Goal: Task Accomplishment & Management: Use online tool/utility

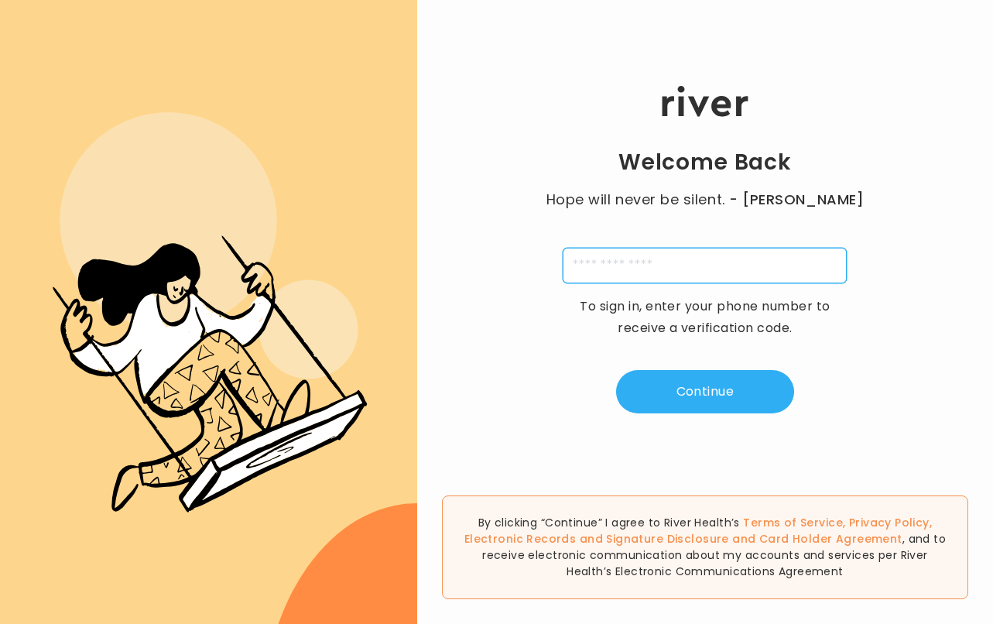
click at [595, 271] on input "tel" at bounding box center [705, 266] width 284 height 36
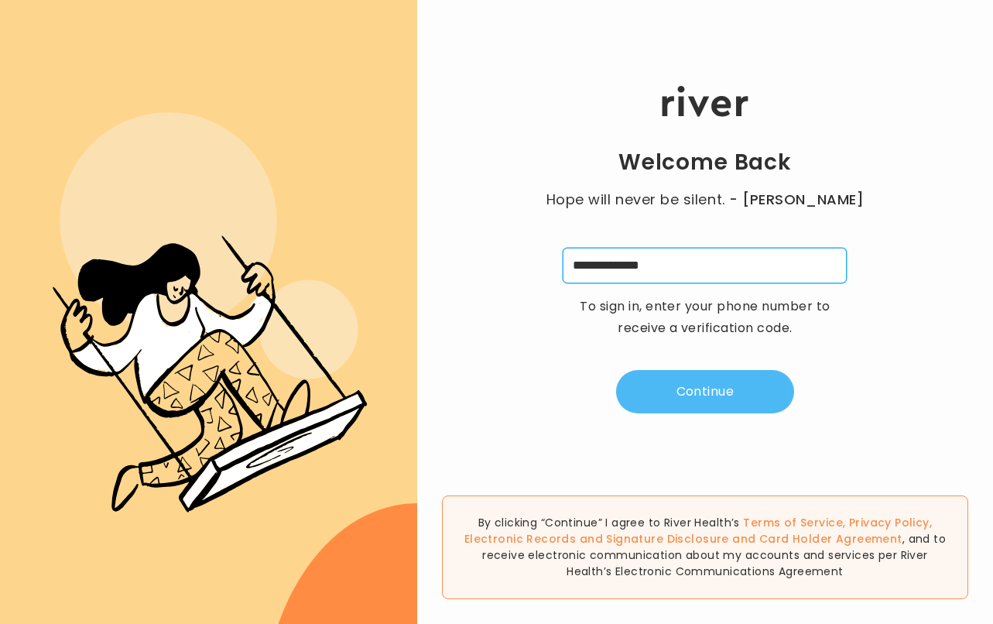
type input "**********"
click at [698, 377] on button "Continue" at bounding box center [705, 391] width 178 height 43
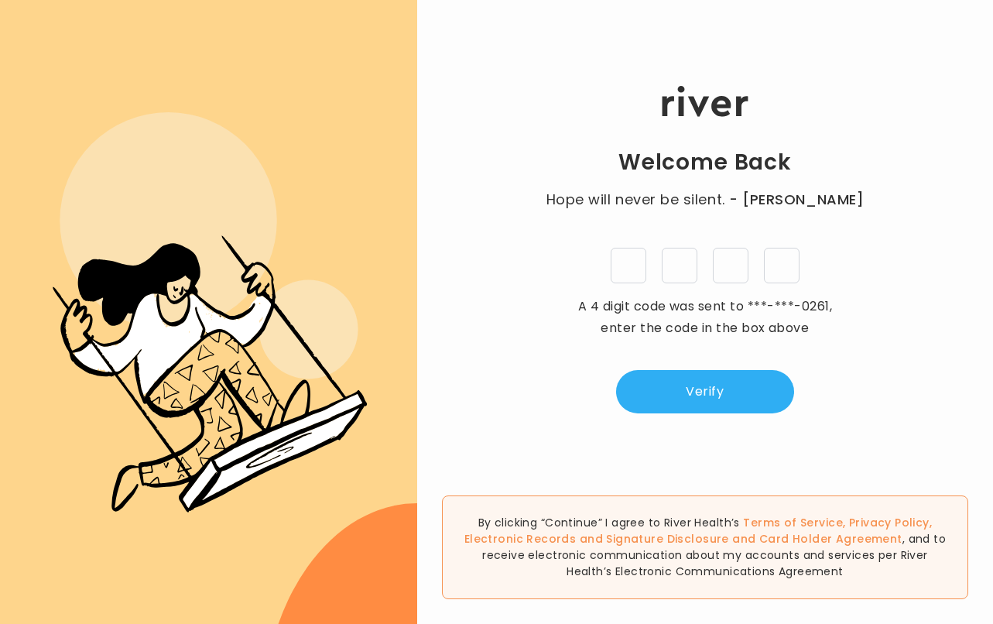
type input "*"
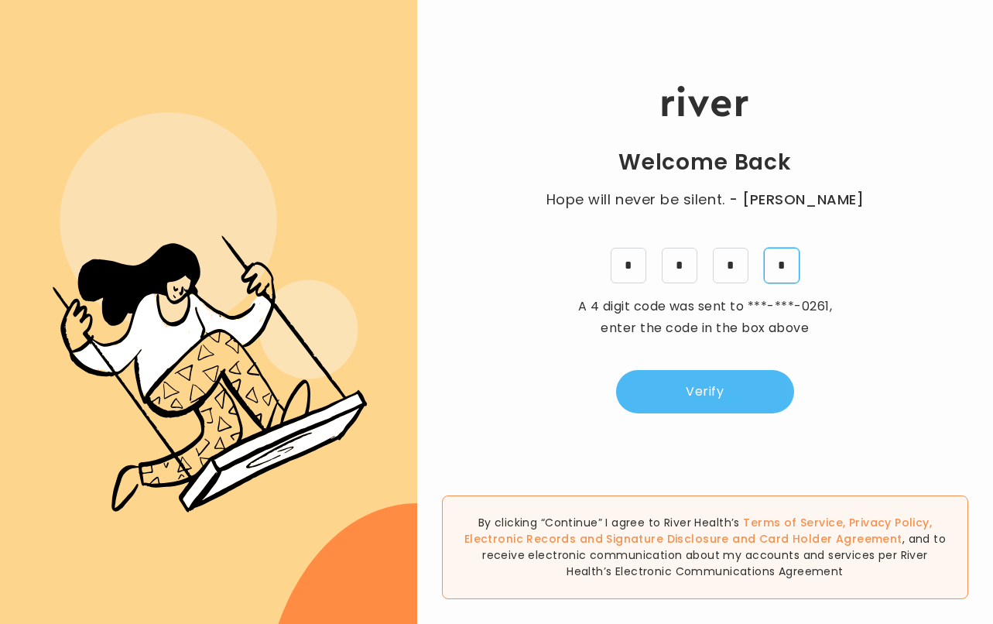
type input "*"
click at [703, 384] on button "Verify" at bounding box center [705, 391] width 178 height 43
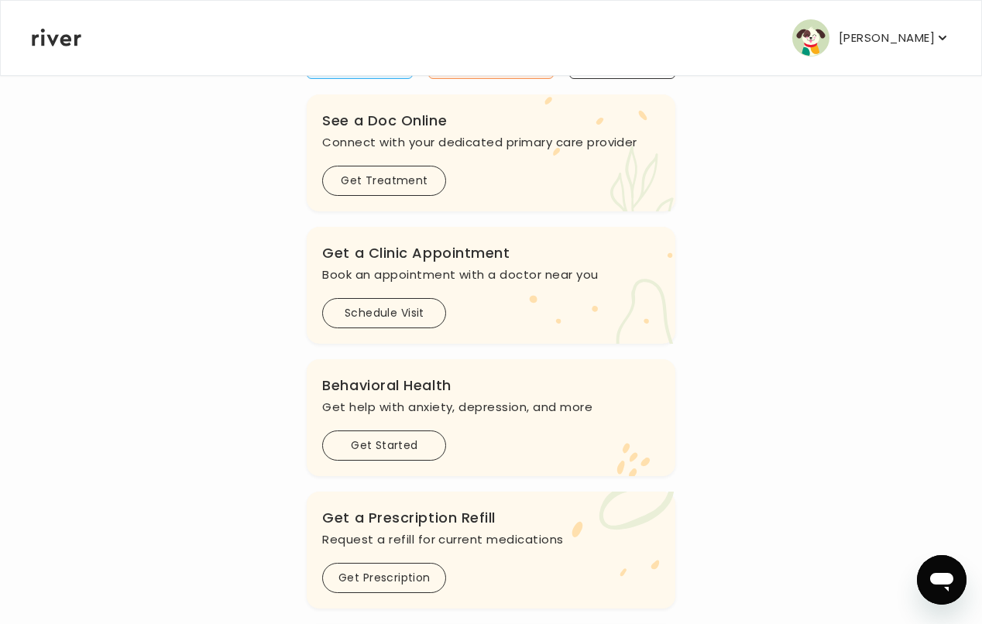
scroll to position [107, 0]
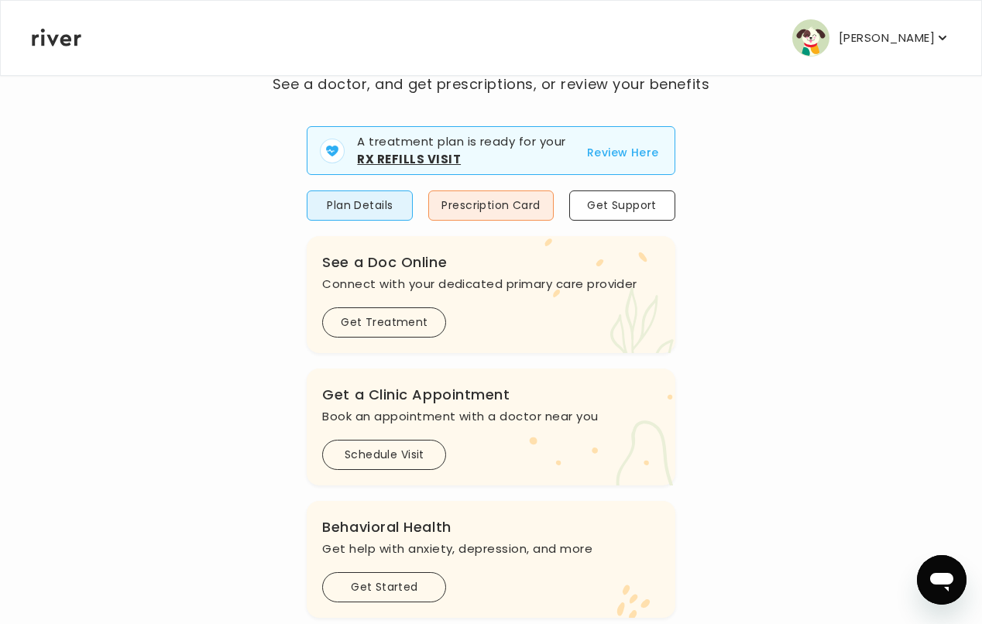
click at [866, 27] on p "[PERSON_NAME]" at bounding box center [886, 38] width 96 height 22
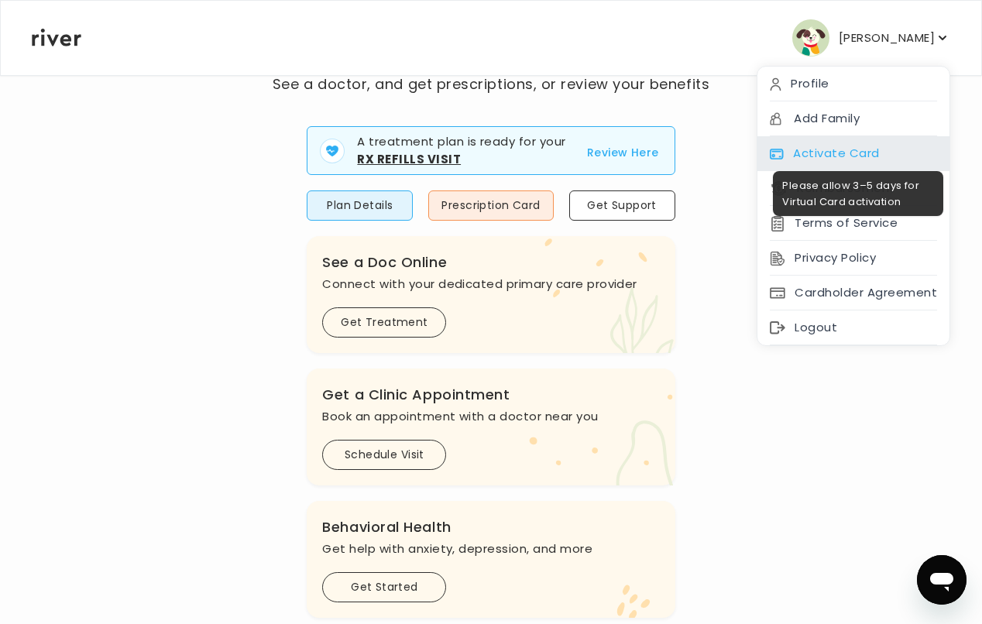
click at [910, 150] on div "Activate Card" at bounding box center [853, 153] width 192 height 35
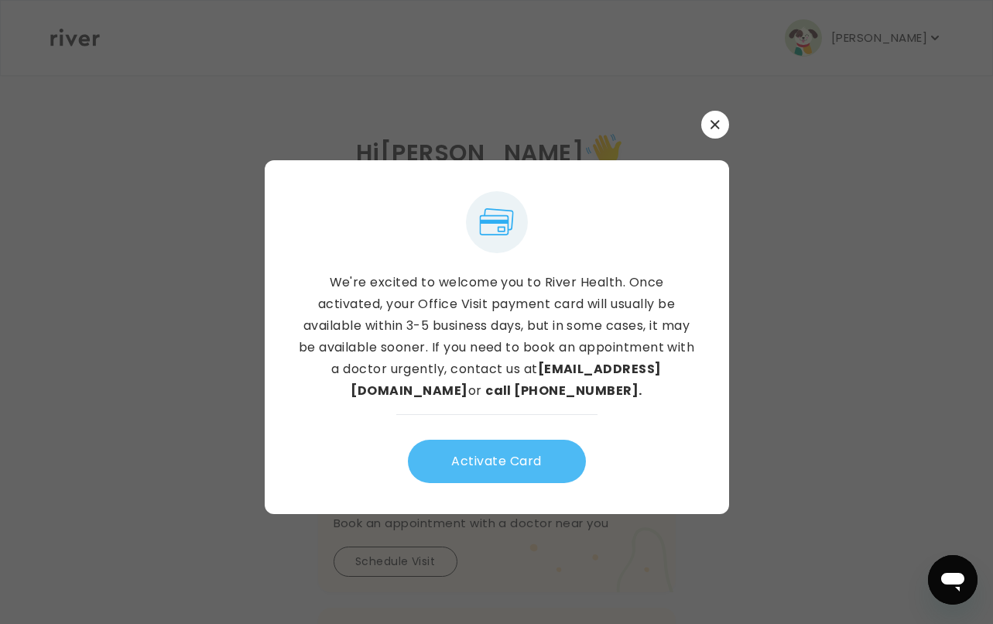
click at [549, 446] on button "Activate Card" at bounding box center [497, 461] width 178 height 43
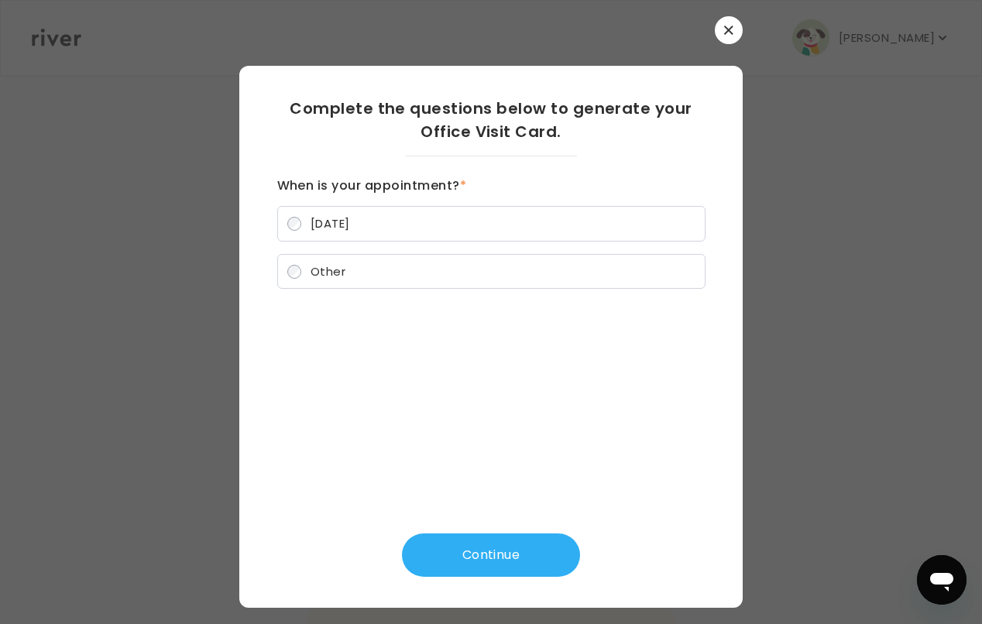
click at [324, 269] on span "Other" at bounding box center [327, 271] width 35 height 16
click at [499, 554] on button "Continue" at bounding box center [491, 554] width 178 height 43
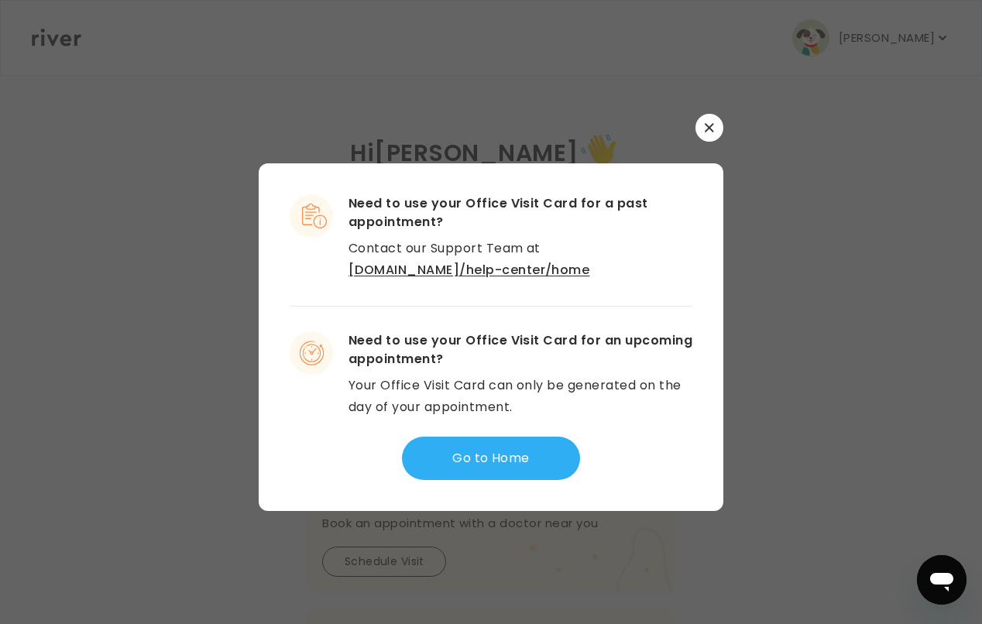
click at [704, 120] on button "button" at bounding box center [709, 128] width 28 height 28
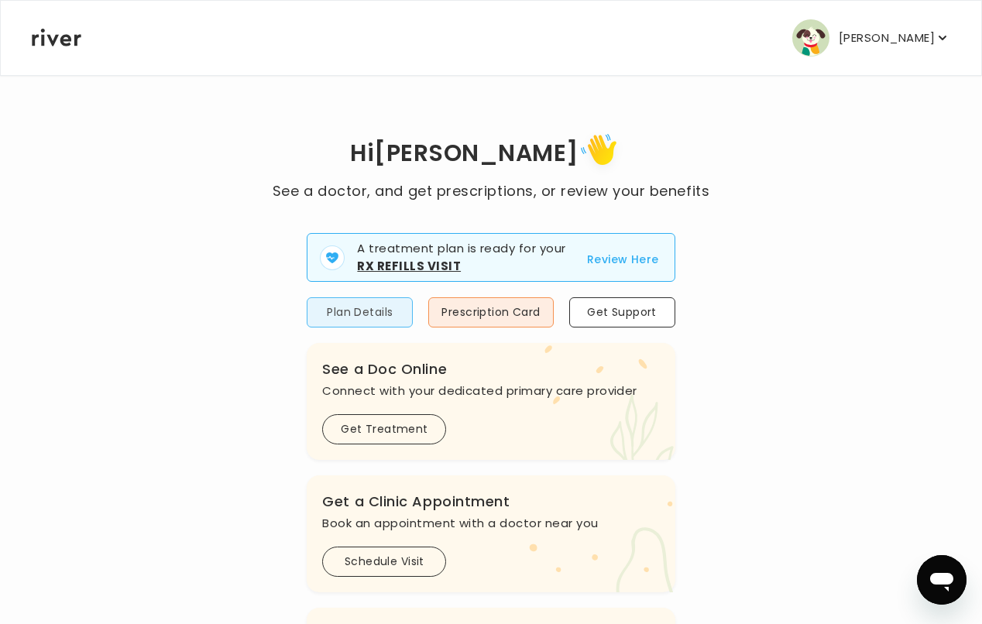
click at [359, 307] on button "Plan Details" at bounding box center [360, 312] width 106 height 30
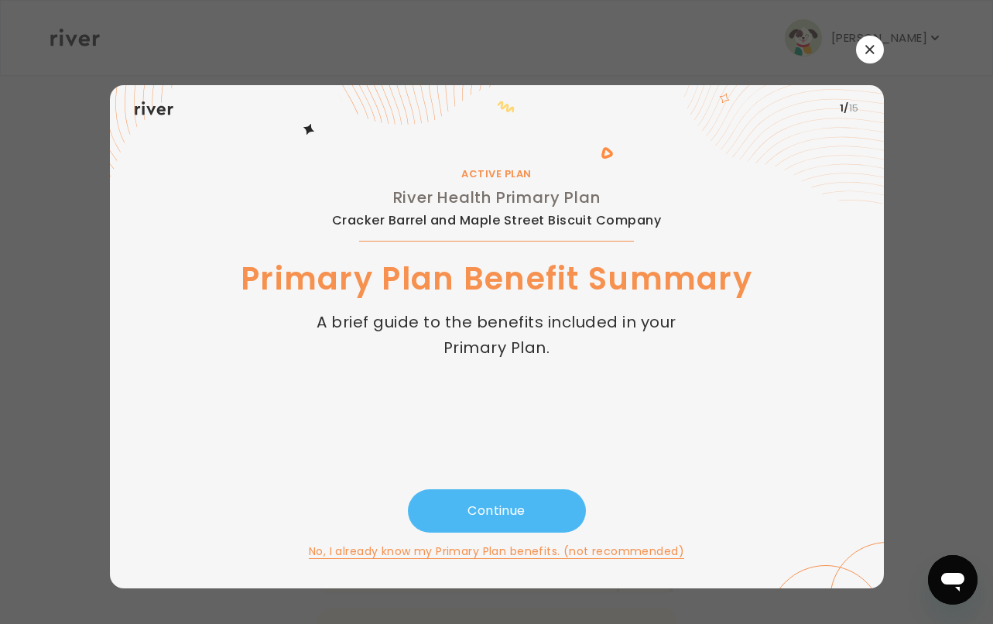
click at [513, 523] on button "Continue" at bounding box center [497, 510] width 178 height 43
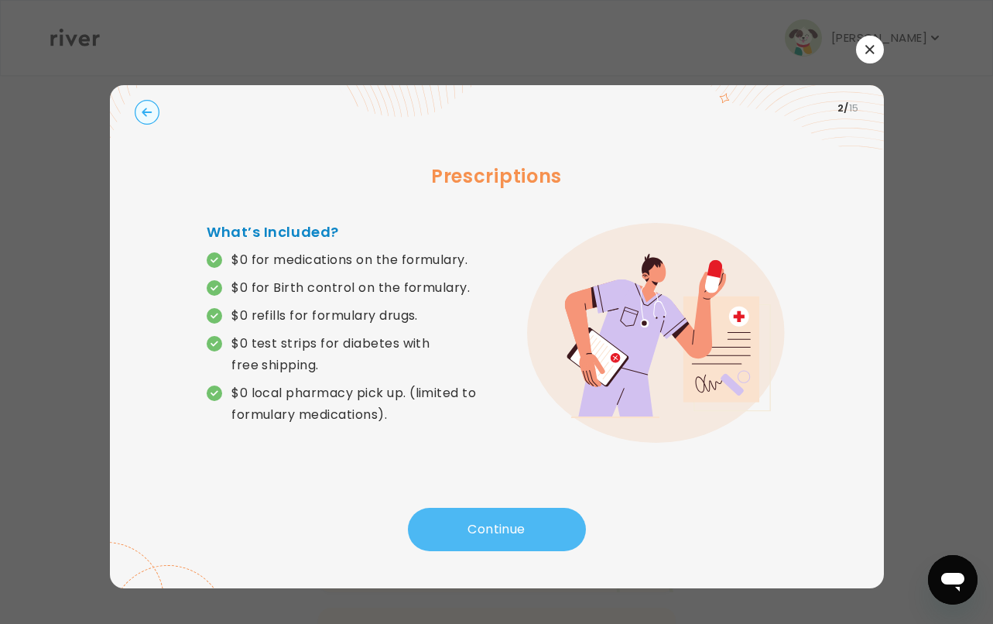
click at [511, 535] on button "Continue" at bounding box center [497, 529] width 178 height 43
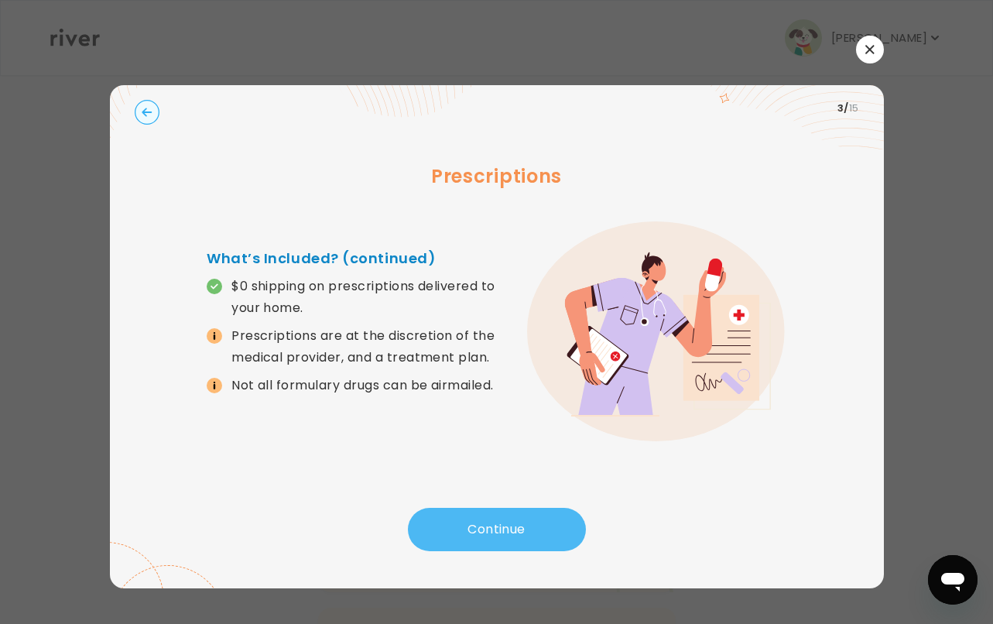
click at [510, 533] on button "Continue" at bounding box center [497, 529] width 178 height 43
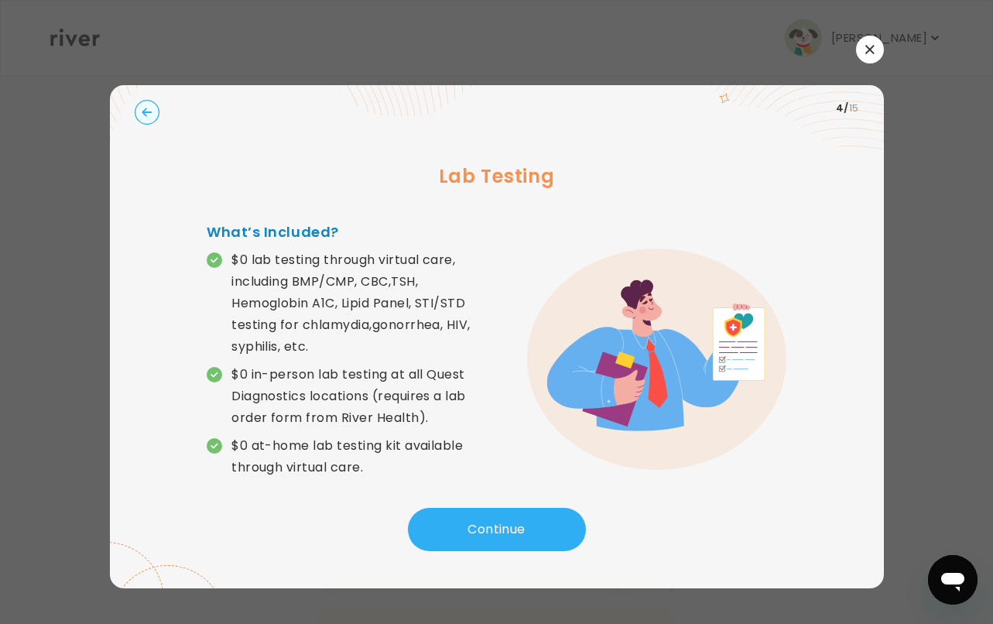
click at [873, 57] on button "button" at bounding box center [870, 50] width 28 height 28
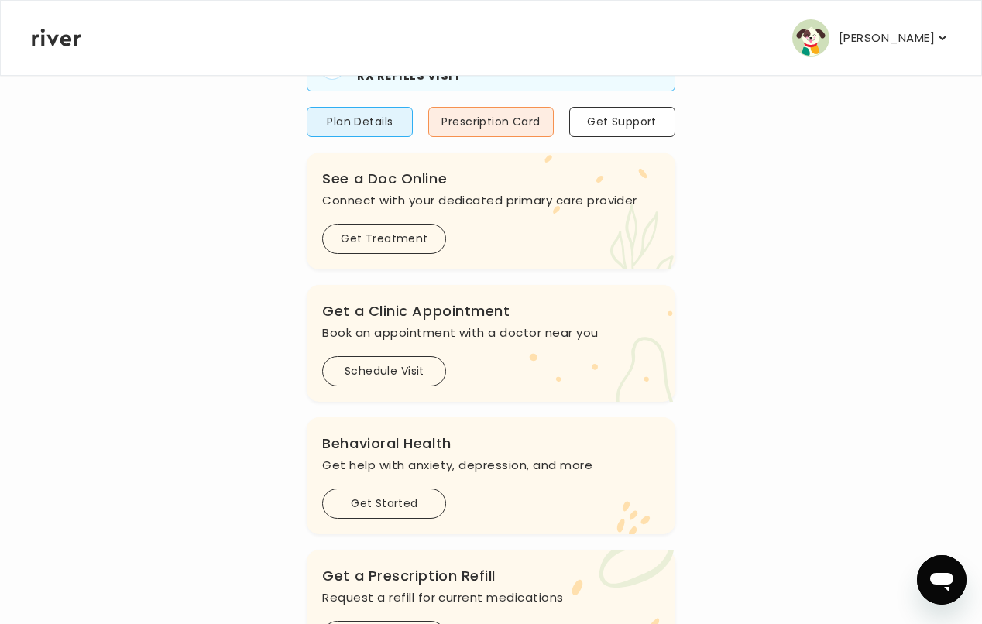
scroll to position [155, 0]
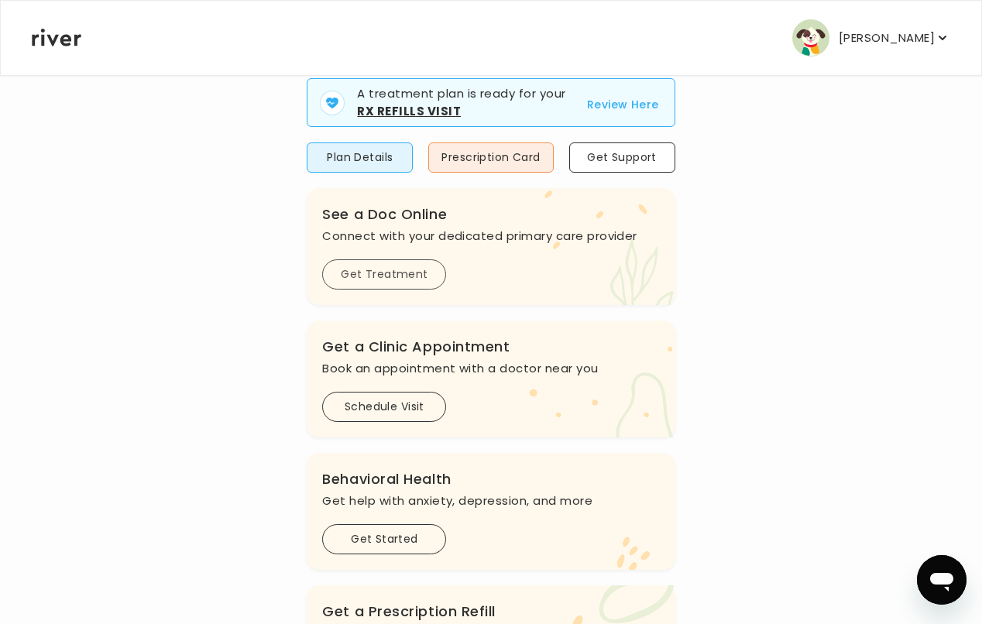
click at [372, 263] on button "Get Treatment" at bounding box center [384, 274] width 124 height 30
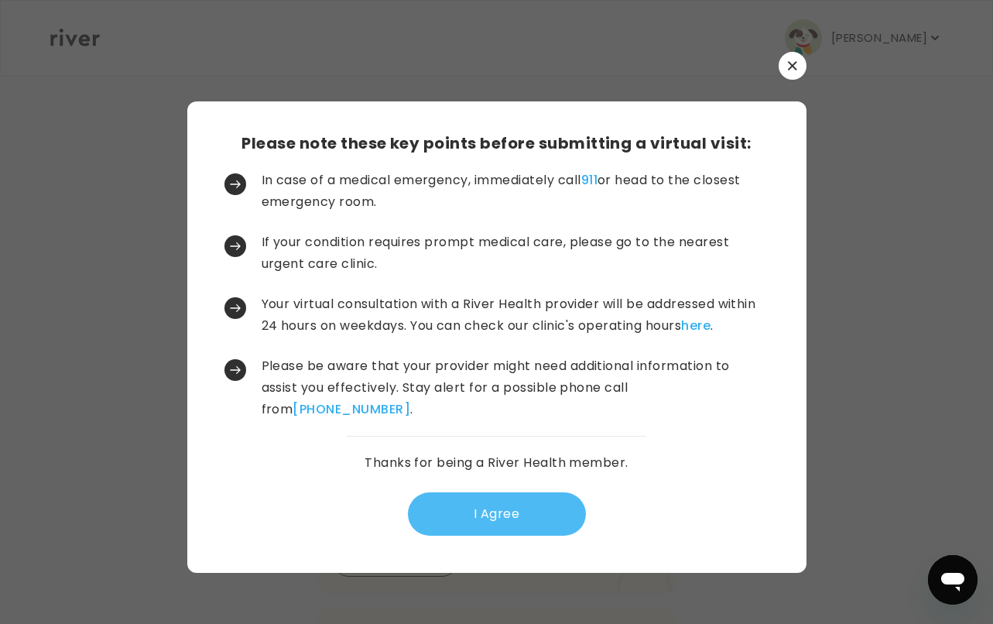
click at [540, 502] on button "I Agree" at bounding box center [497, 513] width 178 height 43
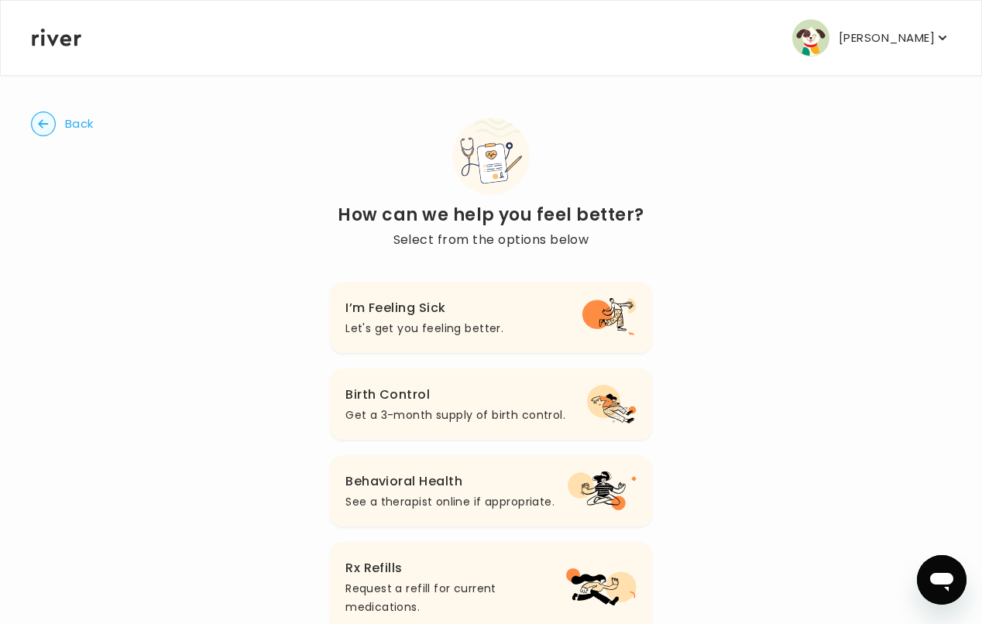
click at [483, 324] on p "Let's get you feeling better." at bounding box center [424, 328] width 158 height 19
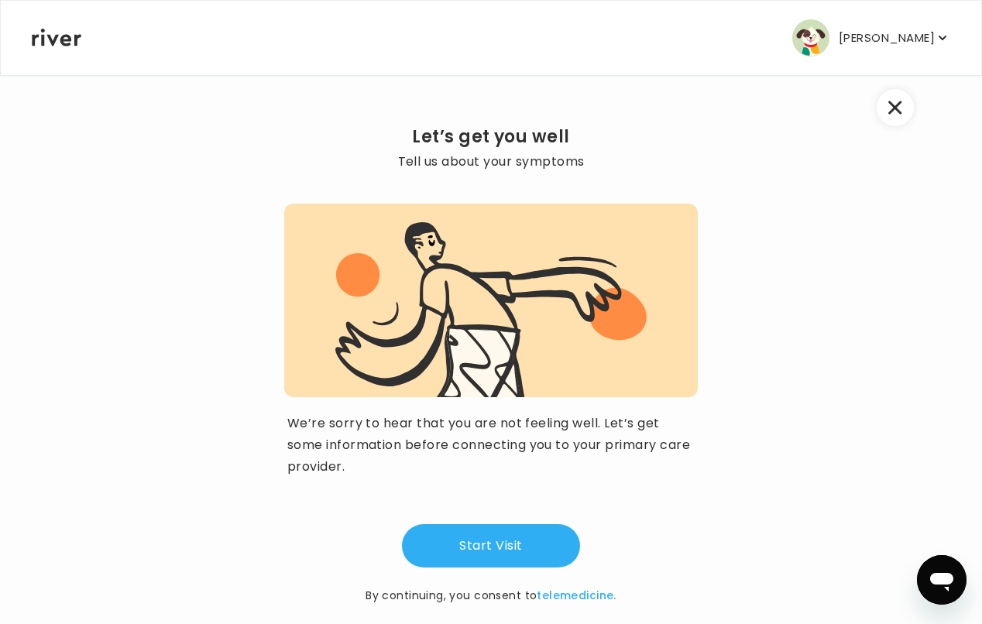
scroll to position [53, 0]
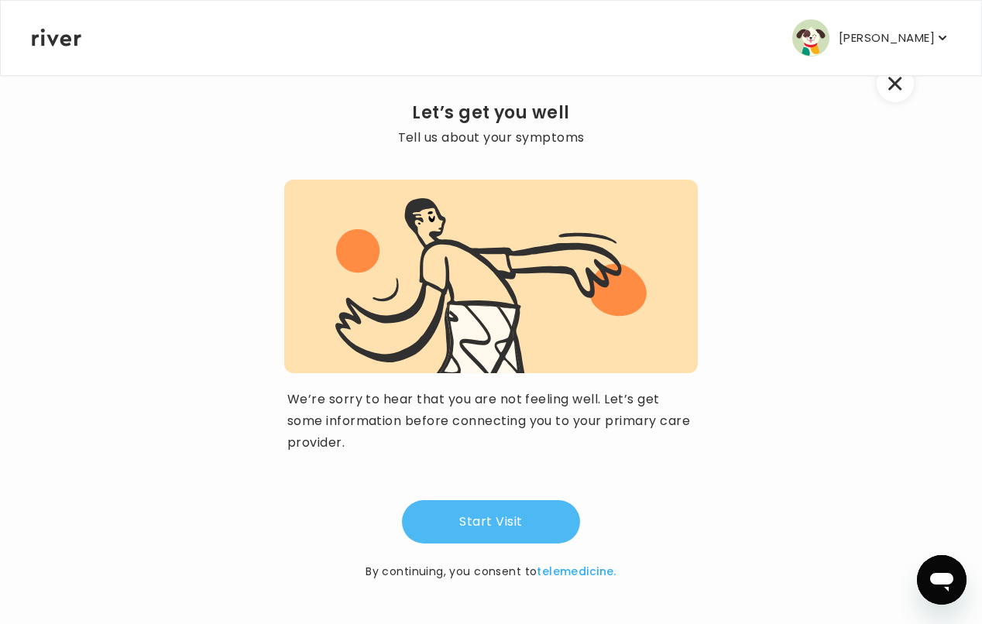
click at [509, 506] on button "Start Visit" at bounding box center [491, 521] width 178 height 43
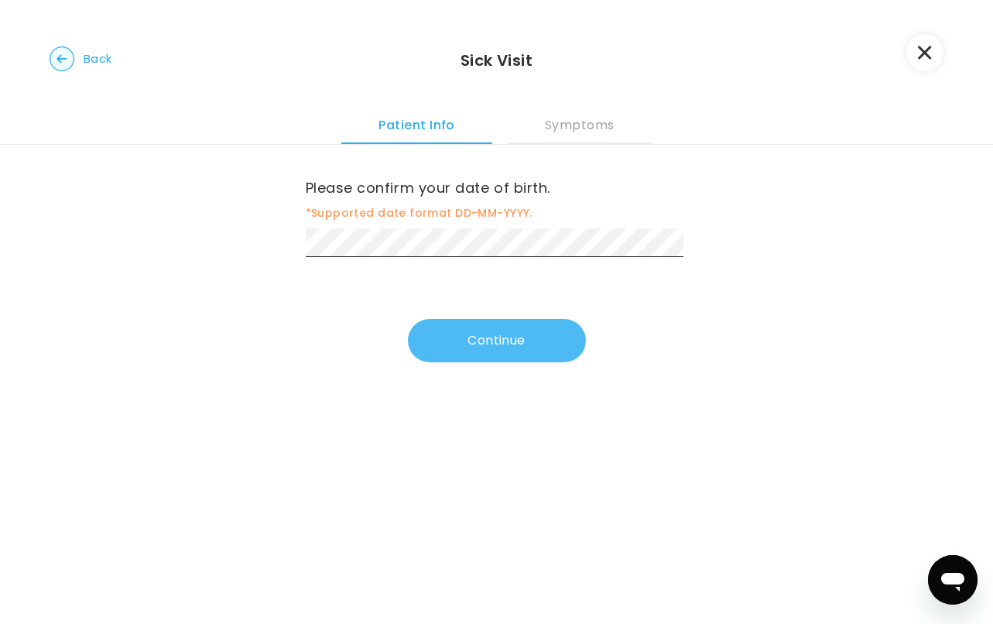
click at [461, 349] on button "Continue" at bounding box center [497, 340] width 178 height 43
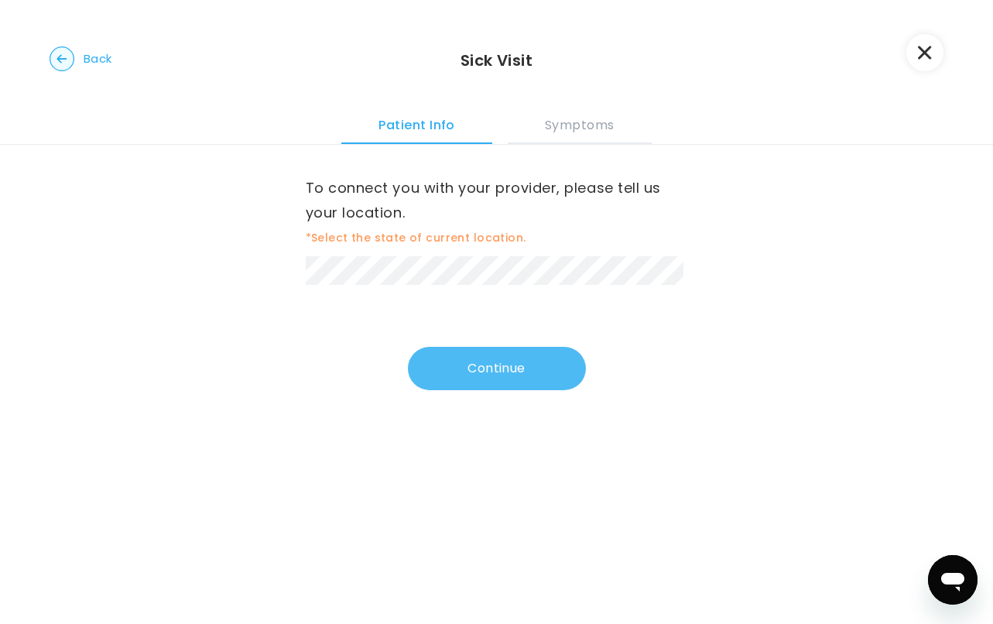
click at [445, 353] on button "Continue" at bounding box center [497, 368] width 178 height 43
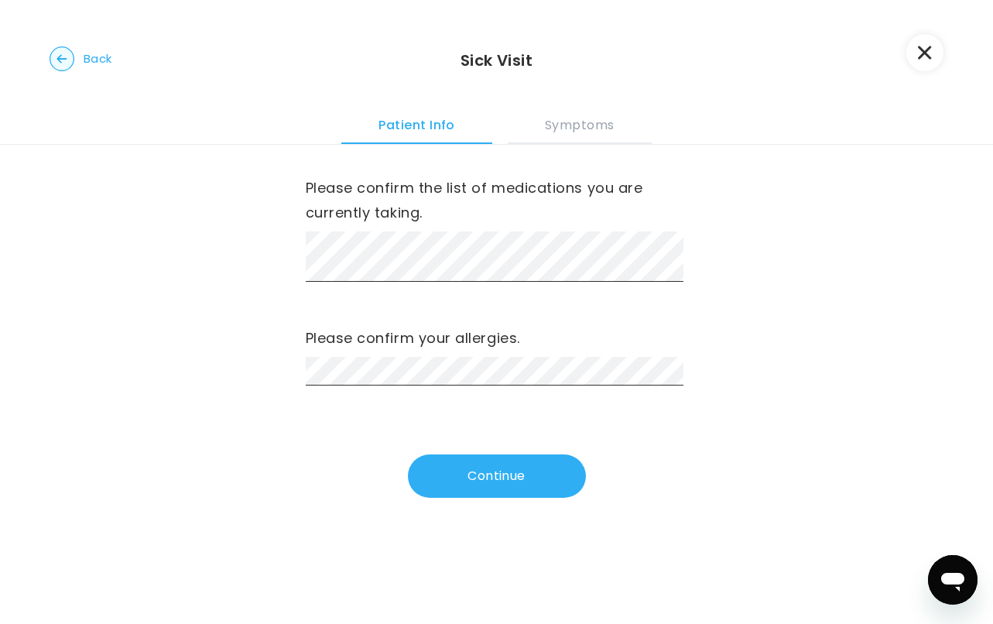
click at [466, 453] on div "Please confirm the list of medications you are currently taking. Please confirm…" at bounding box center [497, 321] width 382 height 353
click at [476, 485] on button "Continue" at bounding box center [497, 475] width 178 height 43
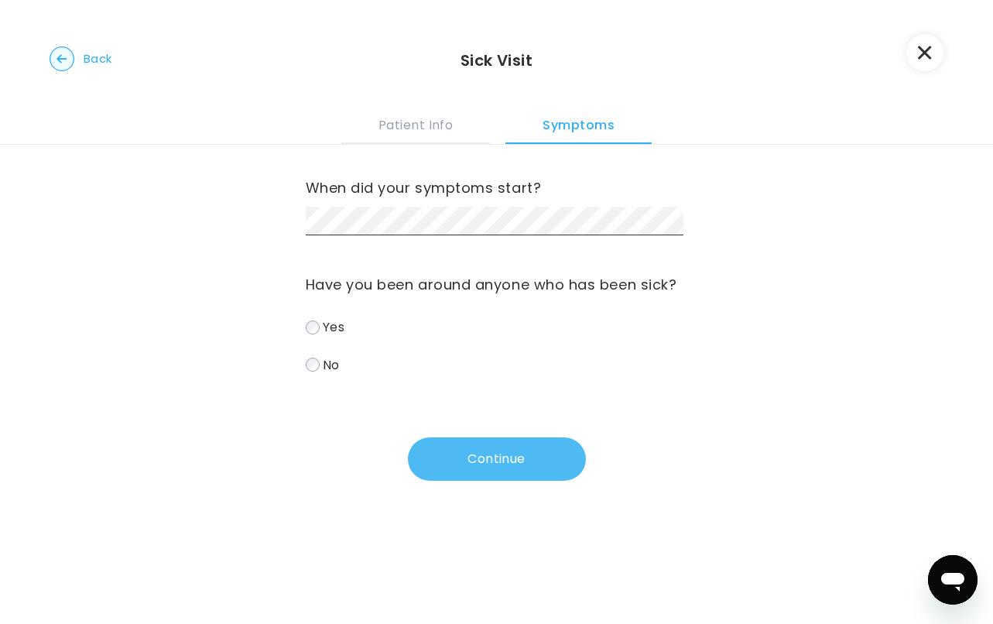
click at [508, 445] on button "Continue" at bounding box center [497, 458] width 178 height 43
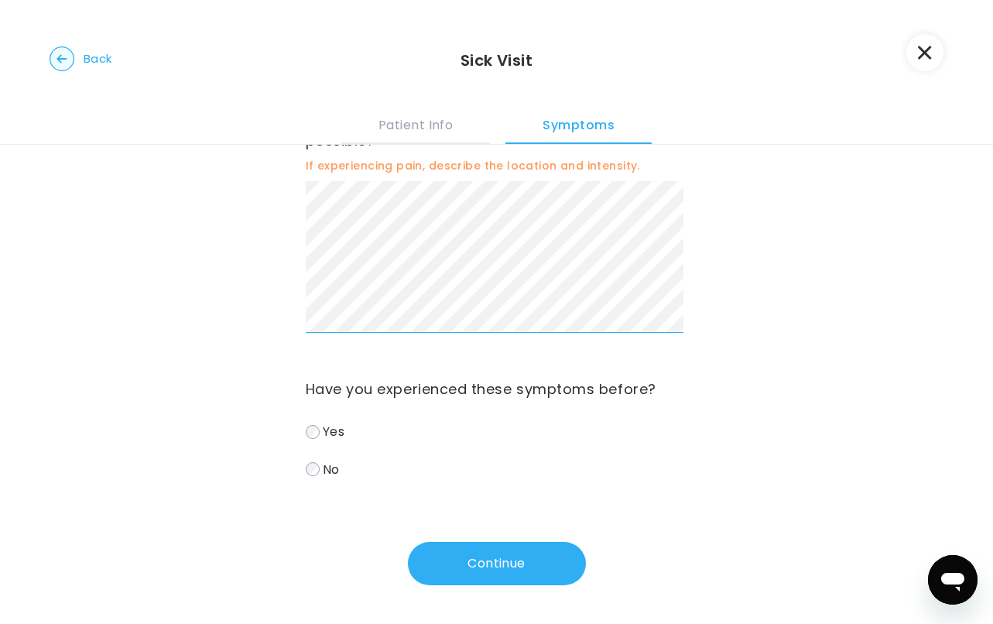
scroll to position [45, 0]
click at [317, 468] on label "No" at bounding box center [497, 469] width 382 height 22
click at [509, 553] on button "Continue" at bounding box center [497, 563] width 178 height 43
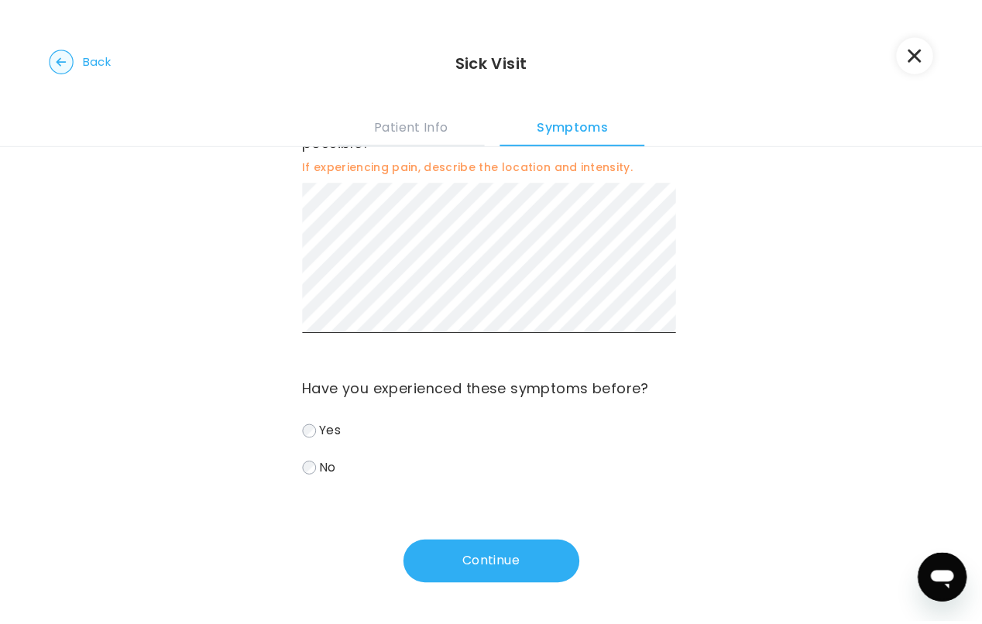
scroll to position [0, 0]
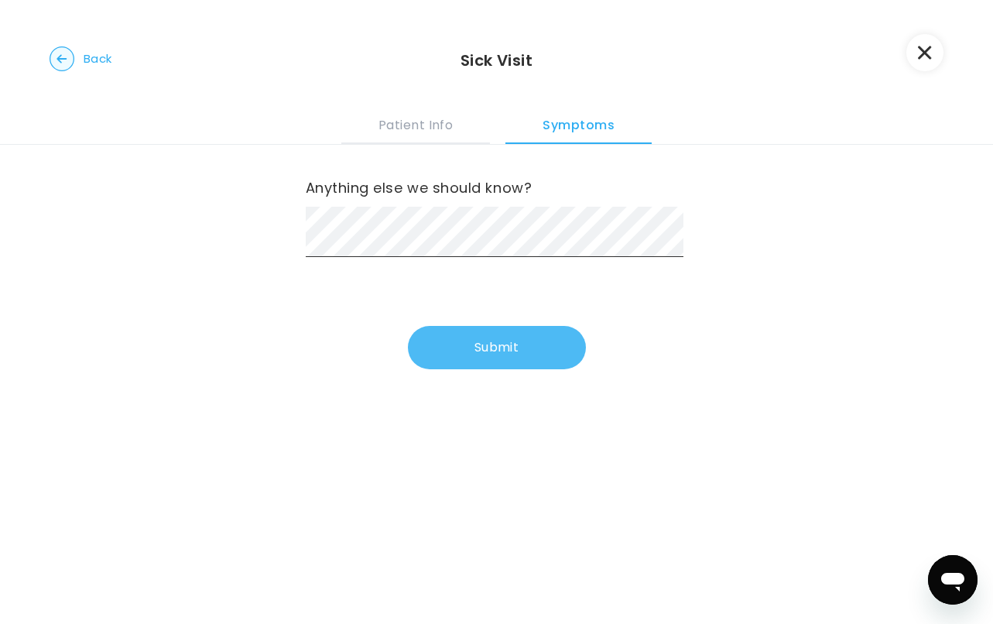
click at [436, 331] on button "Submit" at bounding box center [497, 347] width 178 height 43
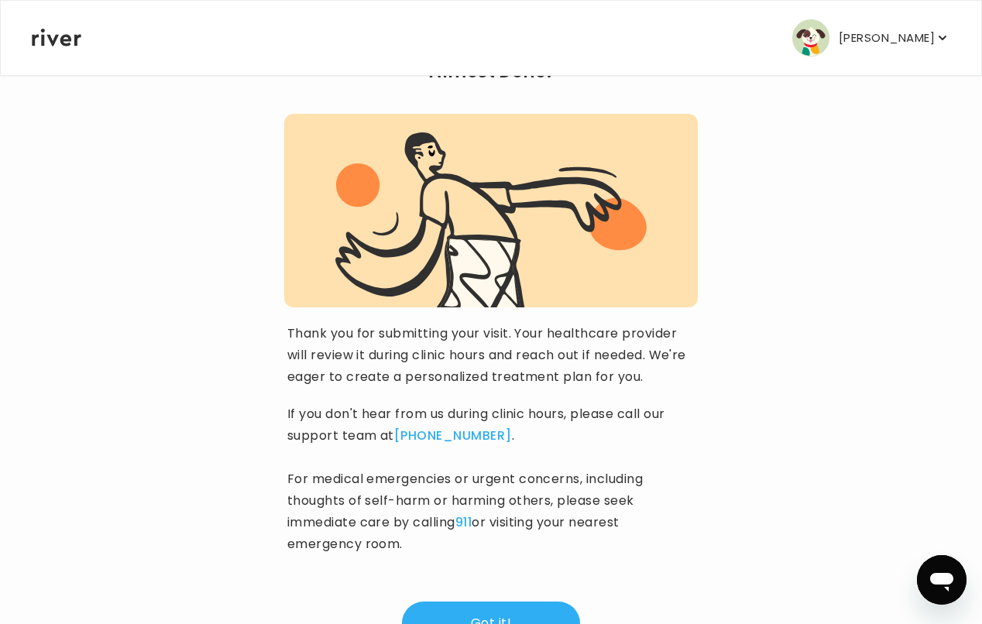
scroll to position [173, 0]
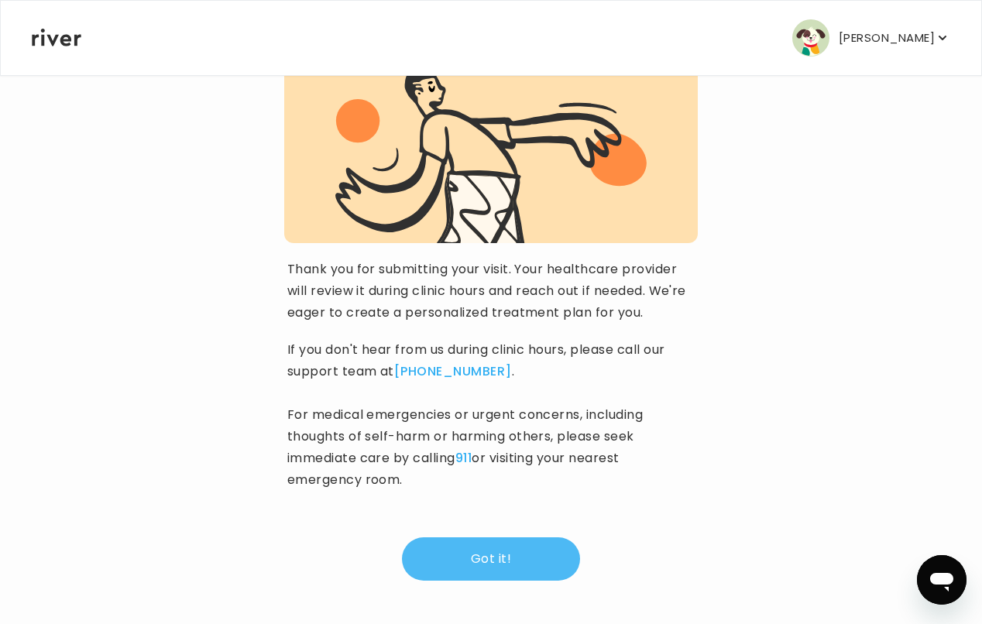
click at [541, 548] on button "Got it!" at bounding box center [491, 558] width 178 height 43
